Goal: Task Accomplishment & Management: Complete application form

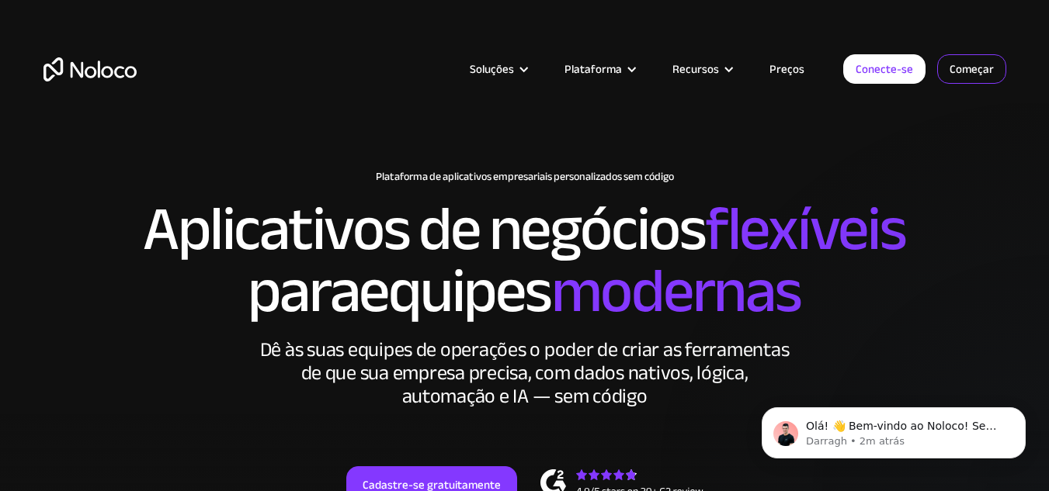
click at [957, 77] on font "Começar" at bounding box center [972, 69] width 44 height 22
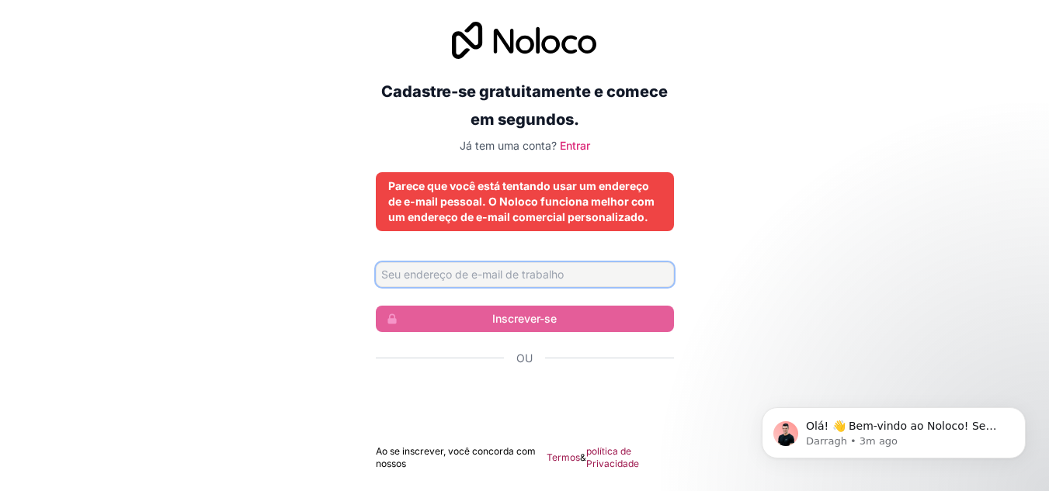
click at [532, 280] on input "Endereço de email" at bounding box center [525, 274] width 298 height 25
drag, startPoint x: 468, startPoint y: 275, endPoint x: 340, endPoint y: 248, distance: 131.0
click at [340, 248] on div "Cadastre-se gratuitamente e comece em segundos. Já tem uma conta? Entrar Parece…" at bounding box center [524, 246] width 1049 height 492
paste input "@abaiara.ce.go"
type input "procuradoria@abaiara.ce.gov.br"
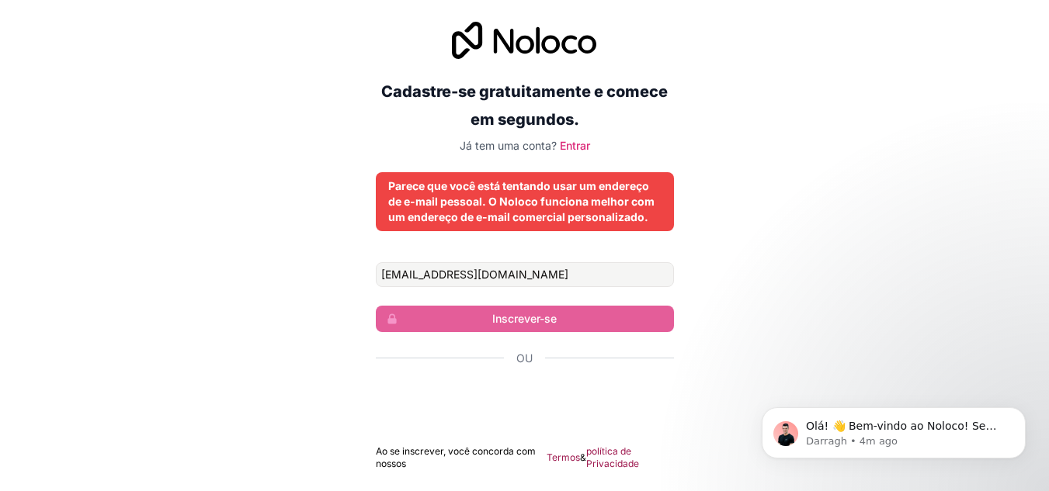
click at [746, 278] on div "Cadastre-se gratuitamente e comece em segundos. Já tem uma conta? Entrar Parece…" at bounding box center [524, 246] width 1049 height 492
click at [577, 263] on input "procuradoria@abaiara.ce.gov.br" at bounding box center [525, 274] width 298 height 25
